Goal: Information Seeking & Learning: Find specific fact

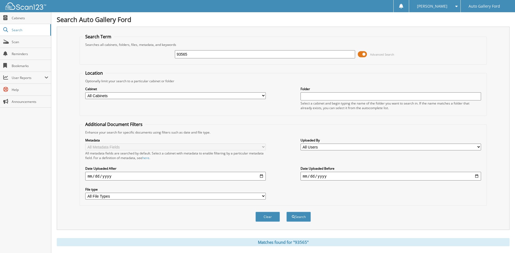
drag, startPoint x: 0, startPoint y: 0, endPoint x: 150, endPoint y: 51, distance: 158.6
click at [150, 51] on div "93565 Advanced Search" at bounding box center [283, 54] width 401 height 15
type input "602368"
click at [287, 212] on button "Search" at bounding box center [299, 217] width 24 height 10
drag, startPoint x: 233, startPoint y: 54, endPoint x: 179, endPoint y: 55, distance: 53.8
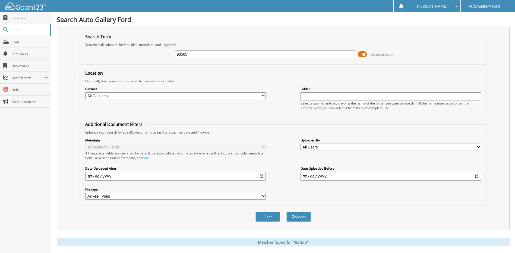
click at [180, 55] on input "93565" at bounding box center [265, 54] width 181 height 8
type input "9"
type input "602471"
click at [287, 212] on button "Search" at bounding box center [299, 217] width 24 height 10
